Goal: Information Seeking & Learning: Learn about a topic

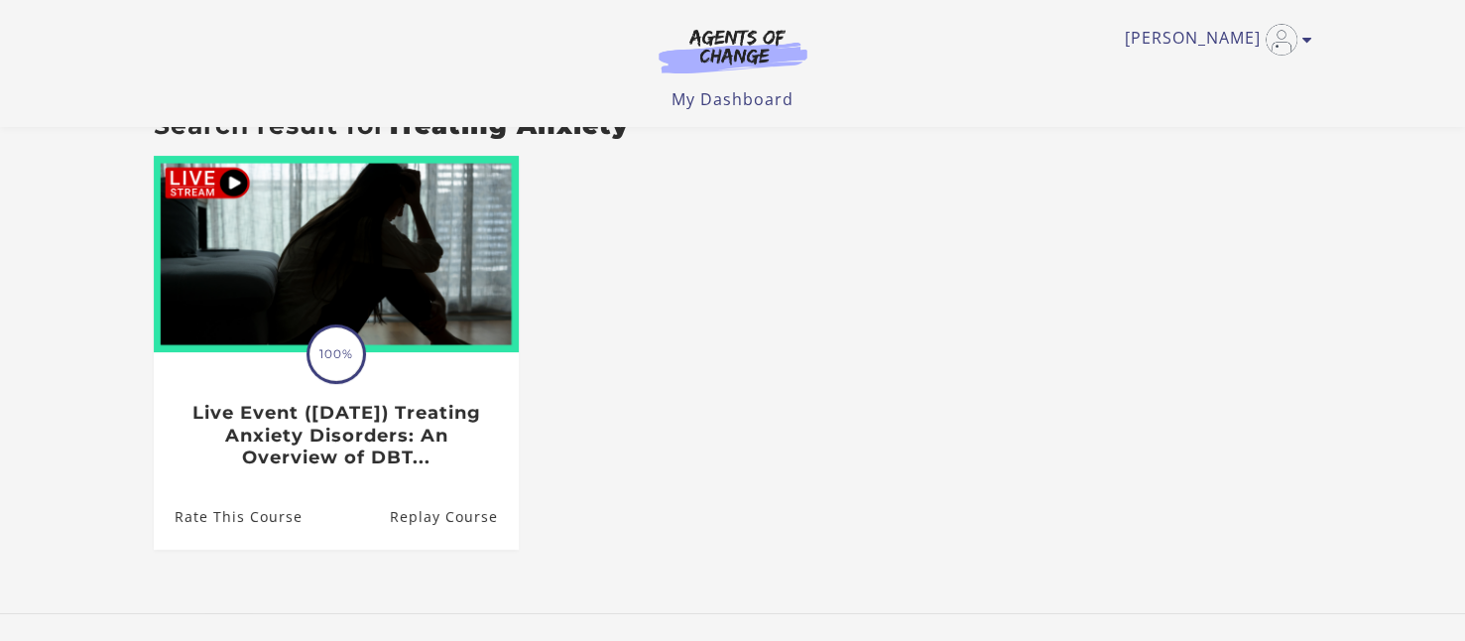
scroll to position [198, 0]
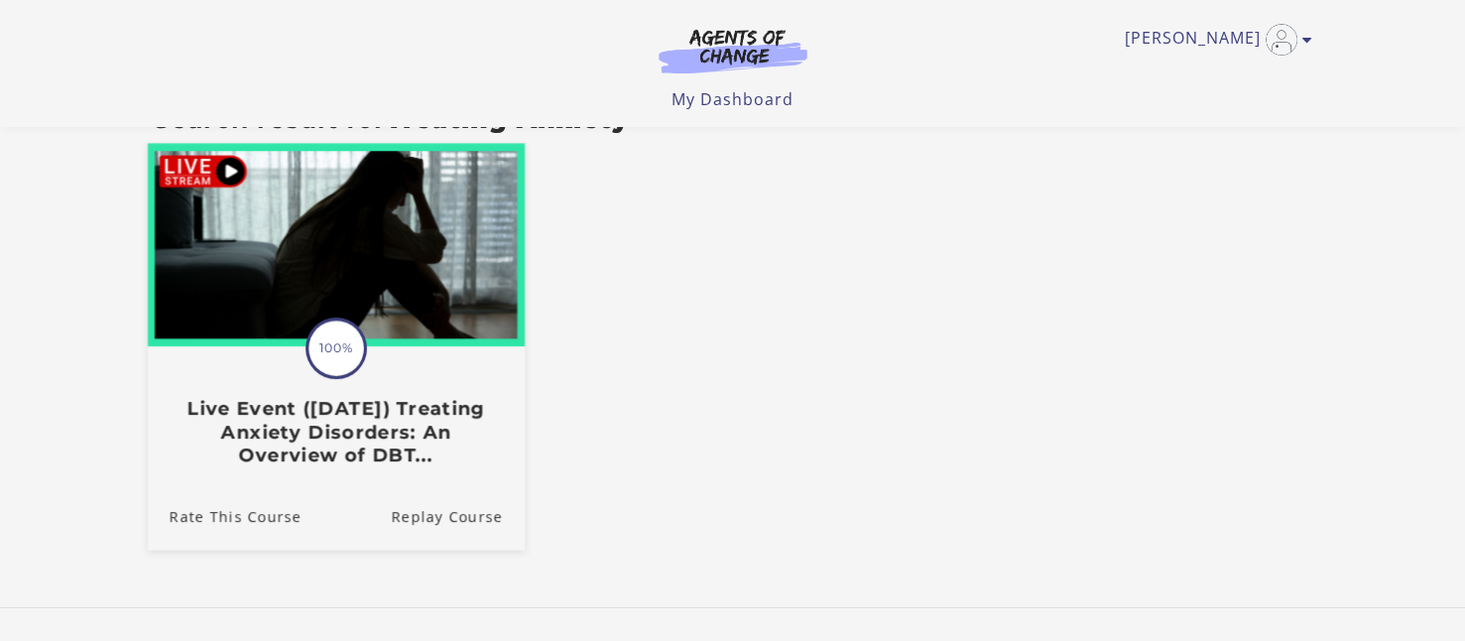
click at [207, 174] on img at bounding box center [335, 245] width 377 height 203
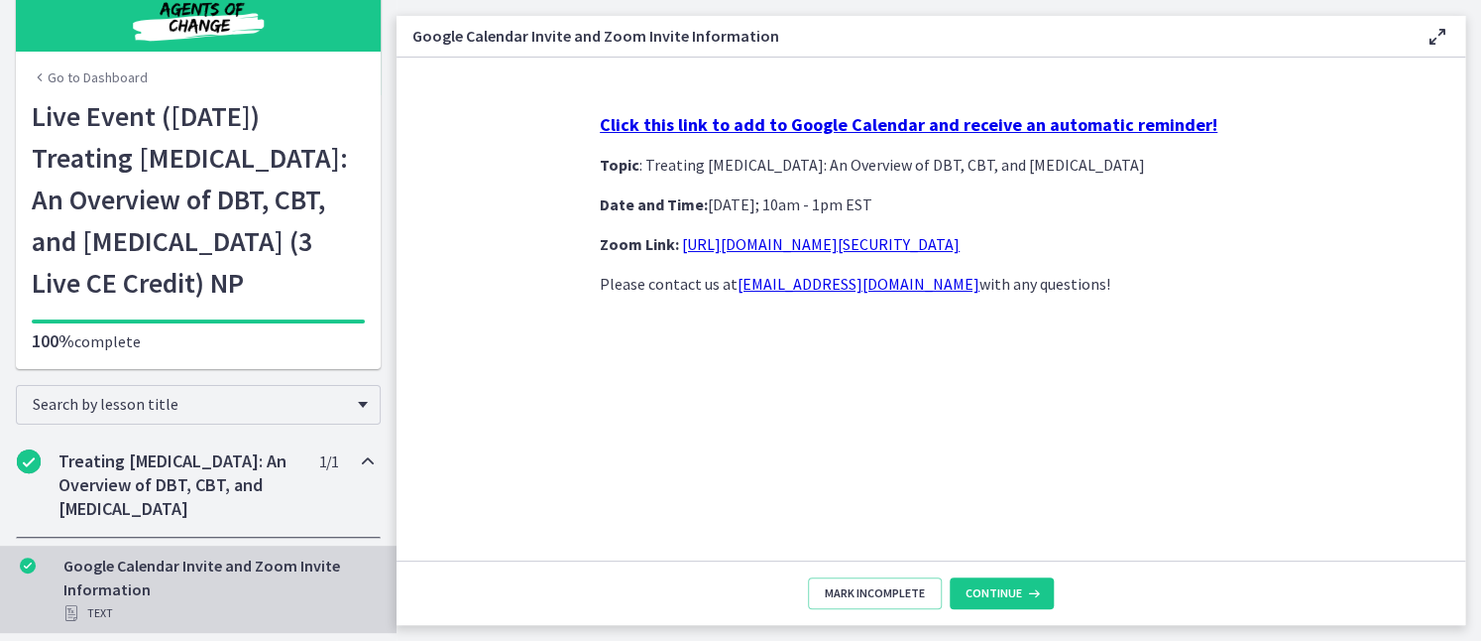
scroll to position [94, 0]
click at [905, 241] on link "https://us02web.zoom.us/j/85845271607?pwd=aTkx6u1HwK5ErGDRgavMk0POmwi4Vi.1" at bounding box center [821, 244] width 278 height 20
